Goal: Transaction & Acquisition: Book appointment/travel/reservation

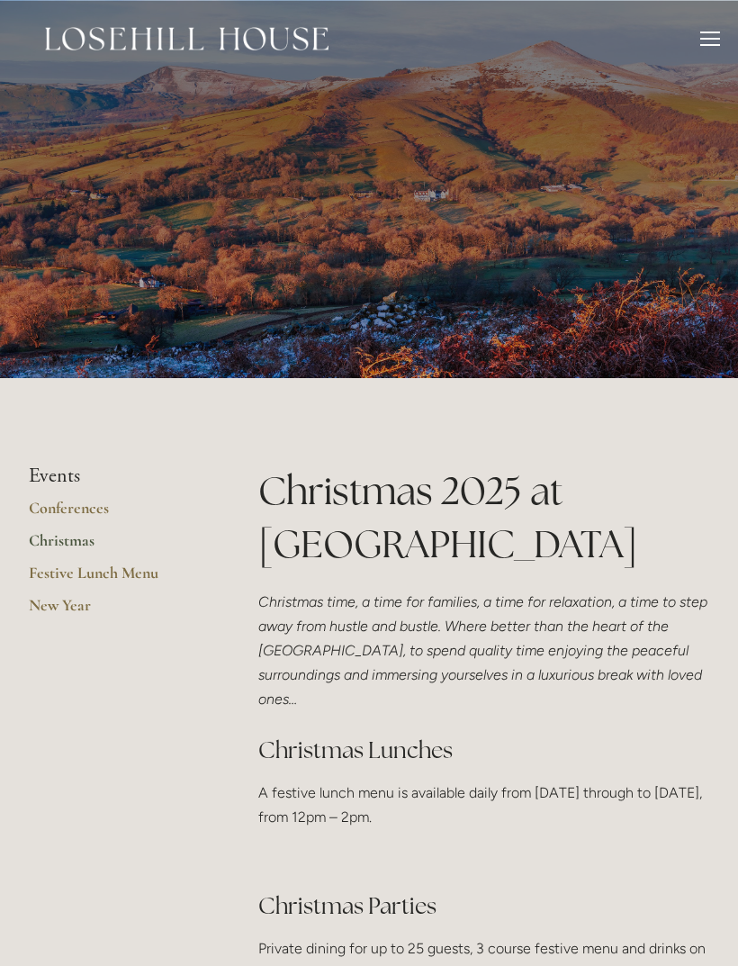
click at [703, 42] on div at bounding box center [710, 41] width 20 height 20
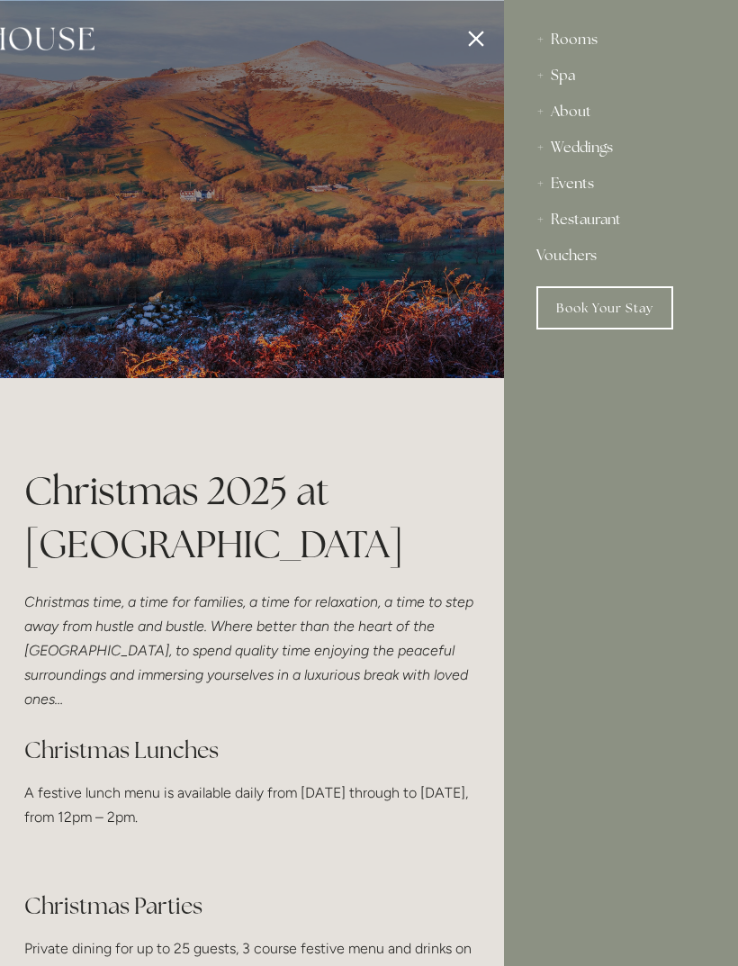
click at [584, 113] on div "About" at bounding box center [620, 112] width 169 height 36
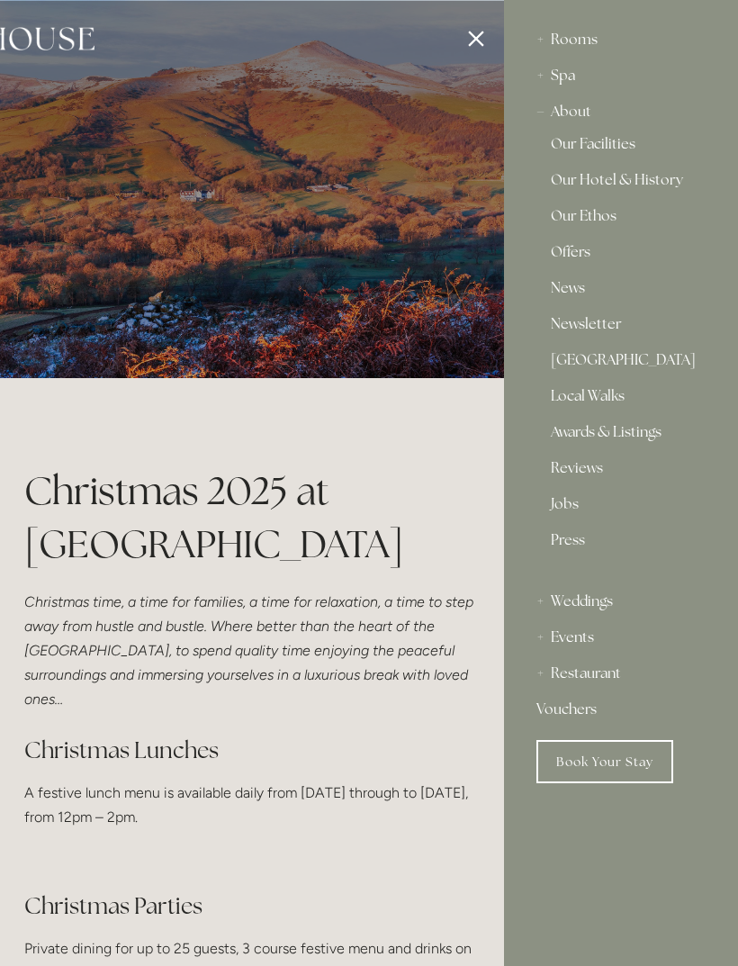
click at [617, 141] on link "Our Facilities" at bounding box center [621, 148] width 140 height 22
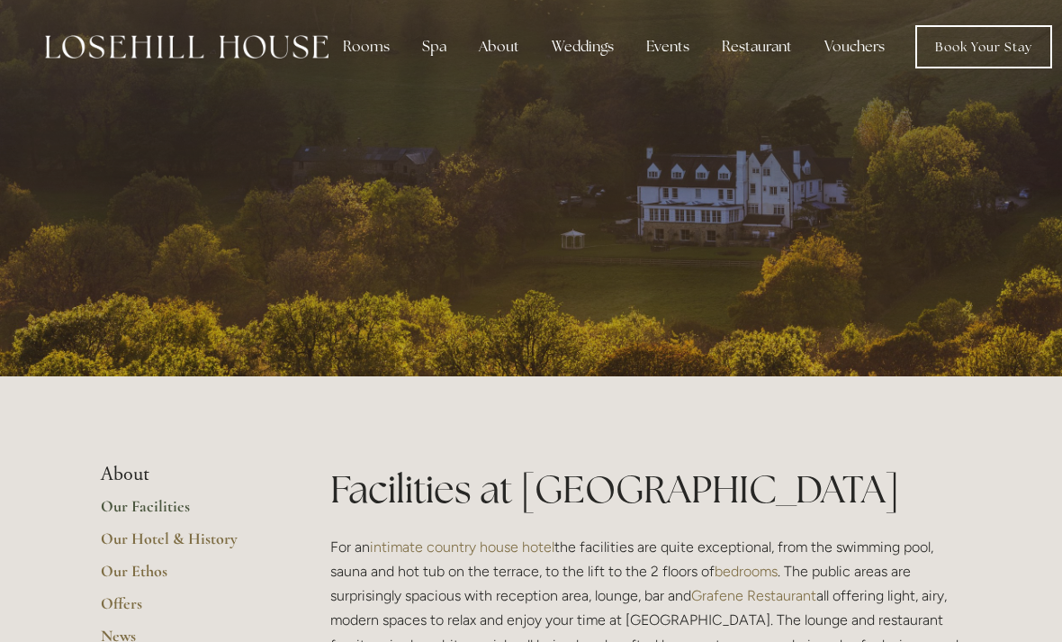
scroll to position [2, 0]
click at [671, 67] on nav "Rooms Rooms Your Stay Book a stay Offers Spa Spa" at bounding box center [689, 46] width 723 height 43
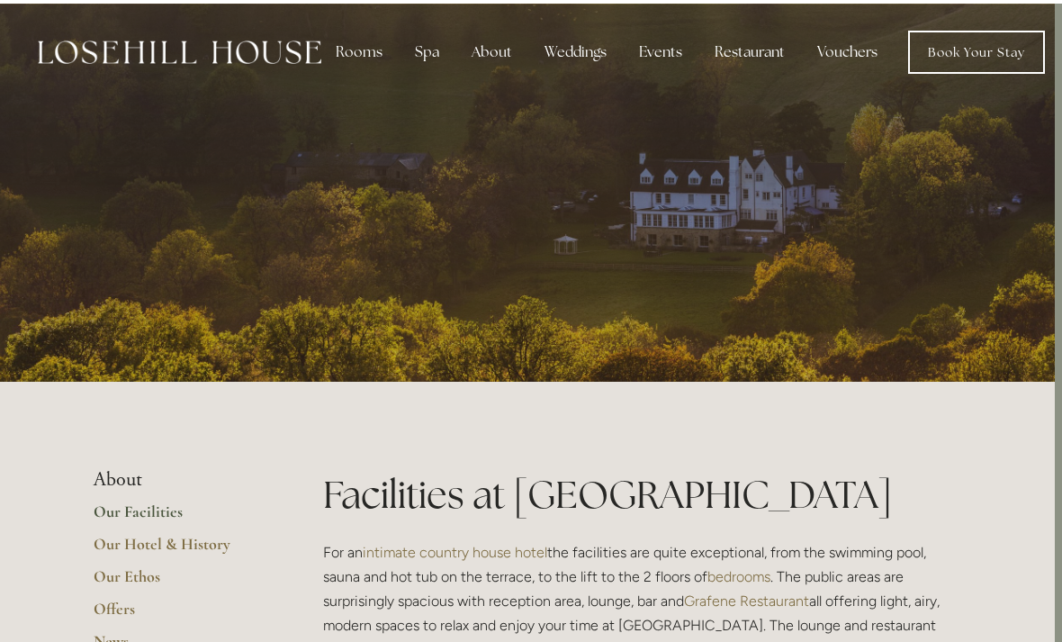
scroll to position [0, 7]
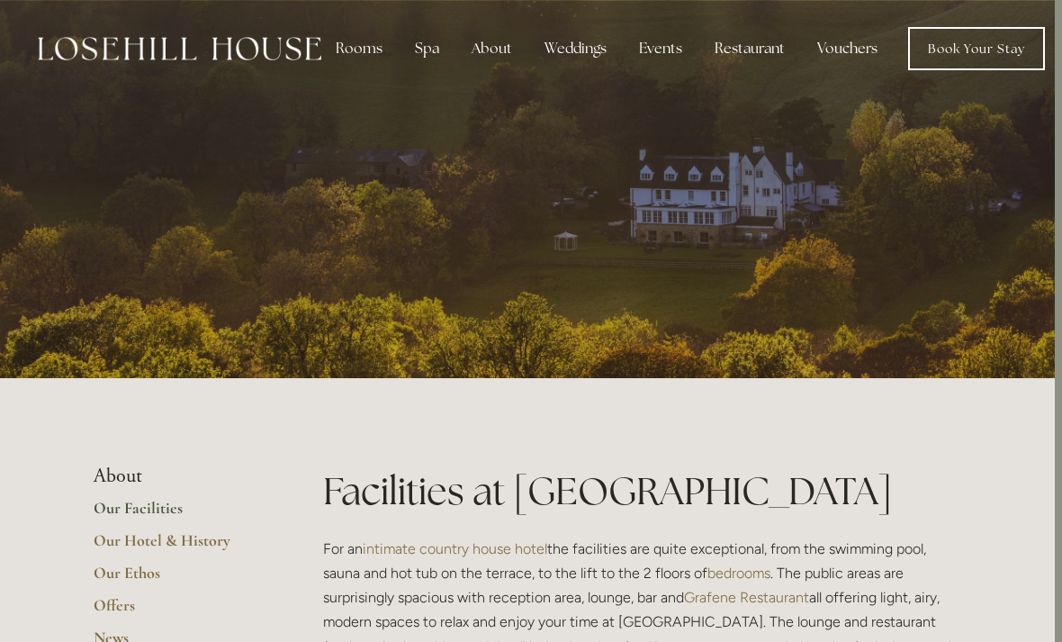
click at [668, 50] on div "Events" at bounding box center [660, 49] width 72 height 36
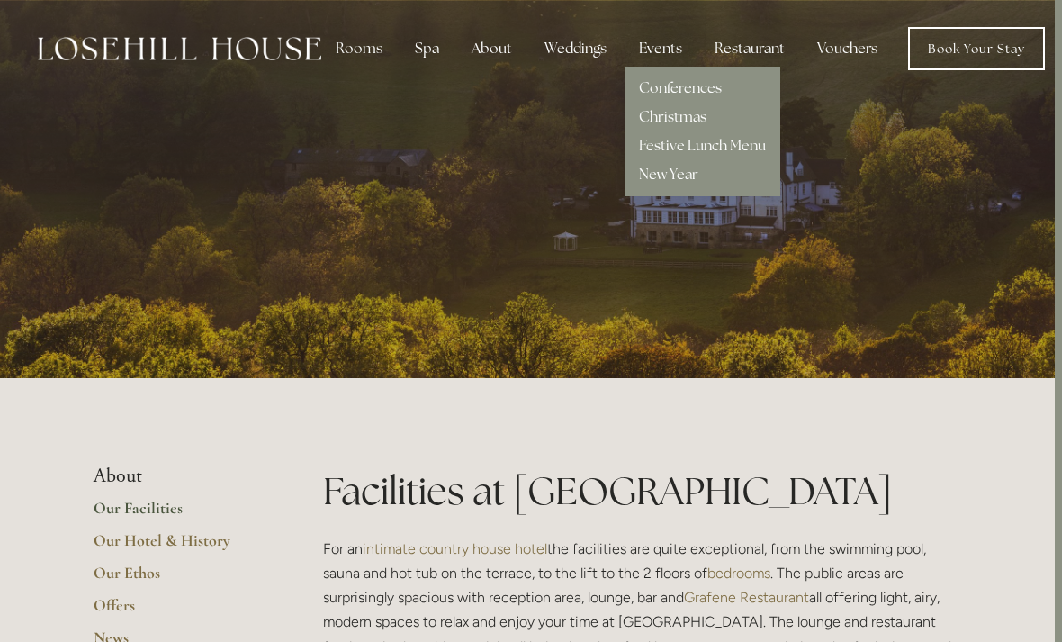
click at [667, 124] on link "Christmas" at bounding box center [672, 116] width 67 height 19
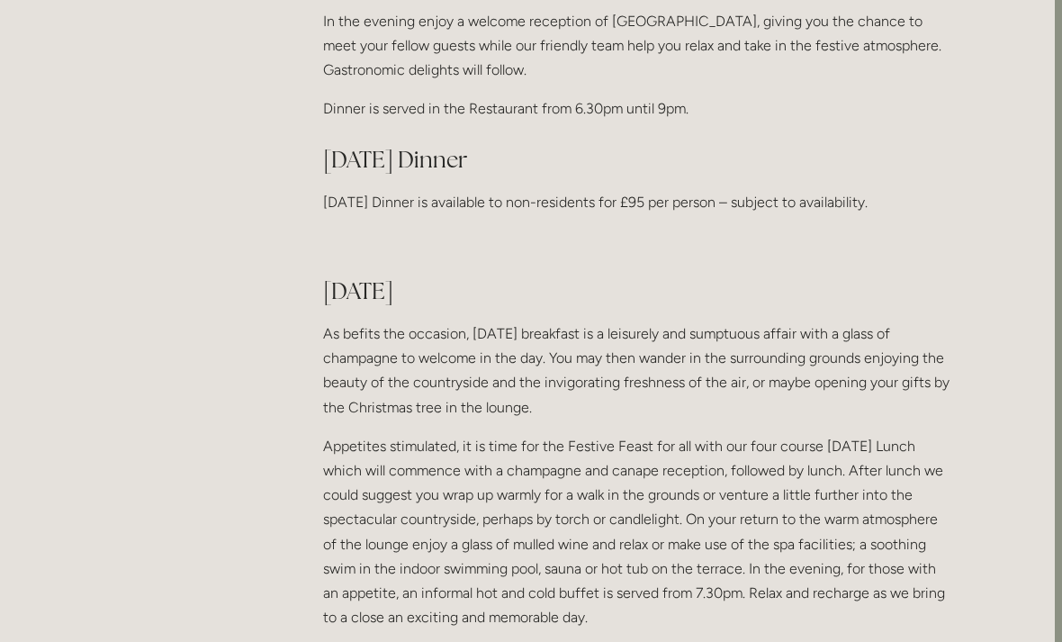
scroll to position [1223, 7]
